Goal: Navigation & Orientation: Find specific page/section

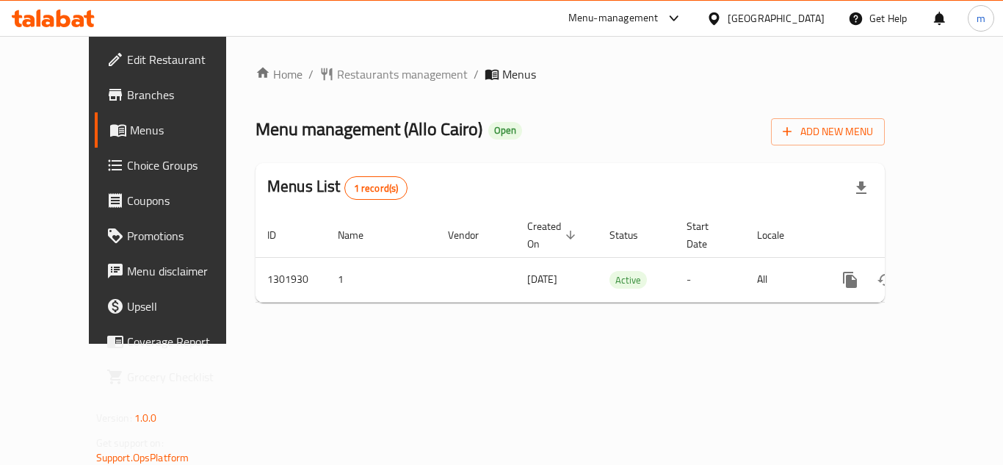
click at [783, 21] on div "[GEOGRAPHIC_DATA]" at bounding box center [776, 18] width 97 height 16
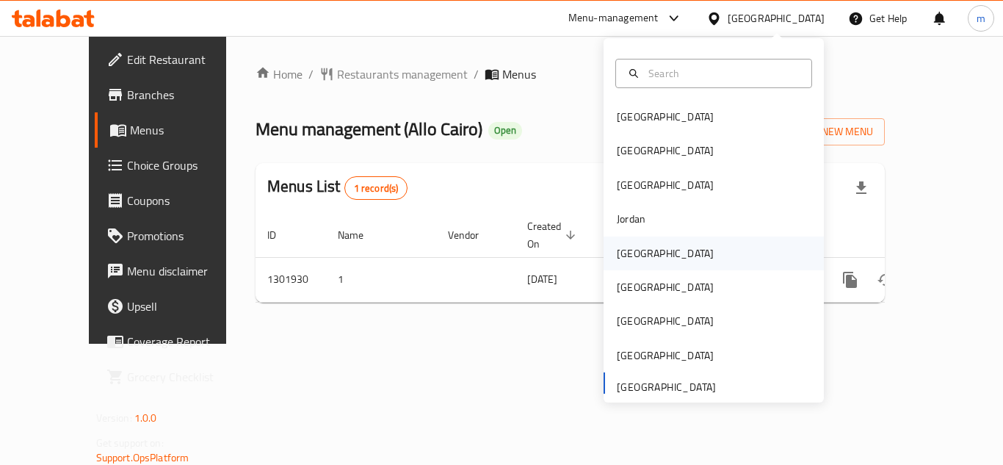
click at [617, 252] on div "[GEOGRAPHIC_DATA]" at bounding box center [665, 253] width 97 height 16
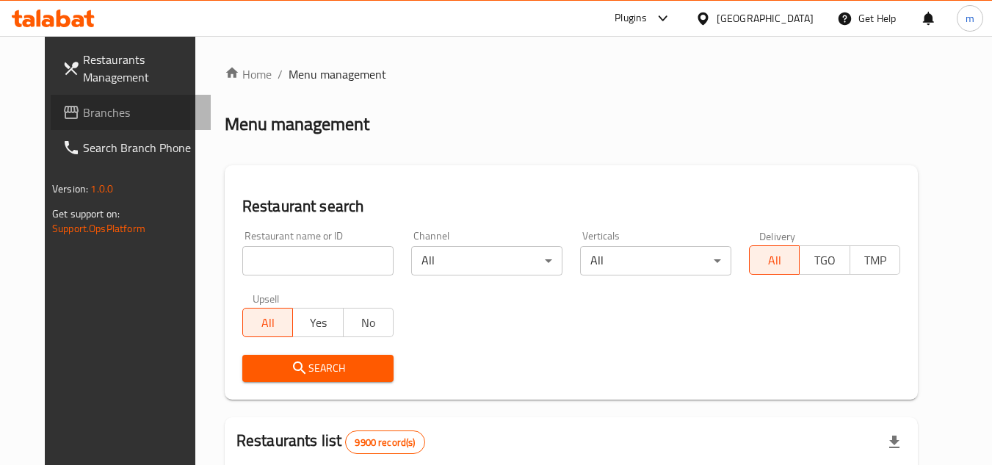
click at [83, 111] on span "Branches" at bounding box center [141, 113] width 116 height 18
